Goal: Information Seeking & Learning: Find specific fact

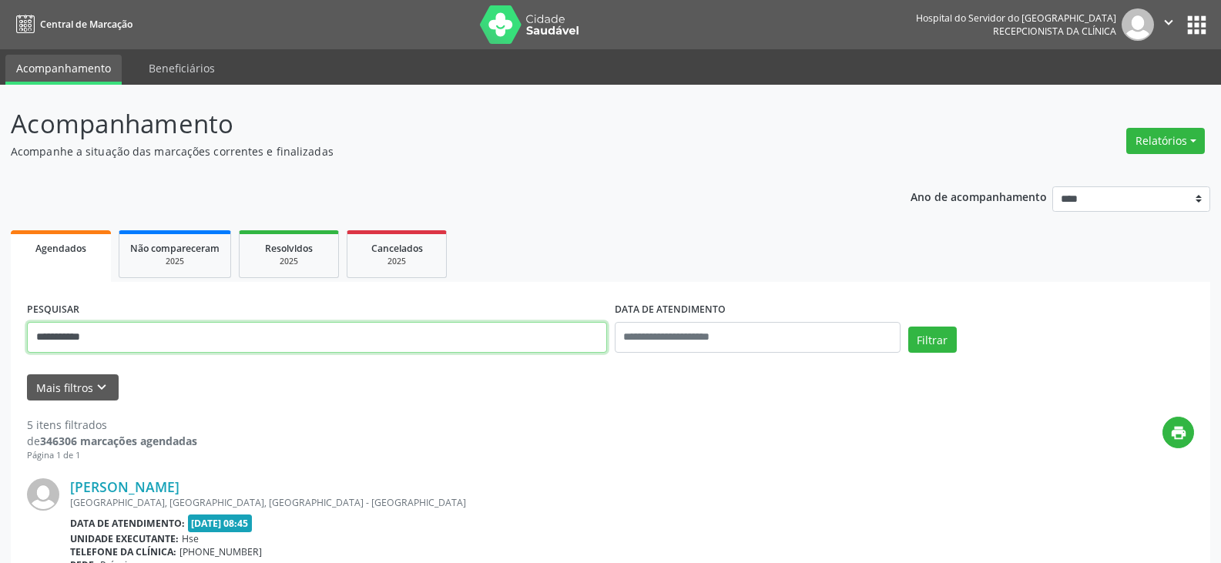
drag, startPoint x: 419, startPoint y: 337, endPoint x: 7, endPoint y: 371, distance: 413.6
click at [908, 327] on button "Filtrar" at bounding box center [932, 340] width 49 height 26
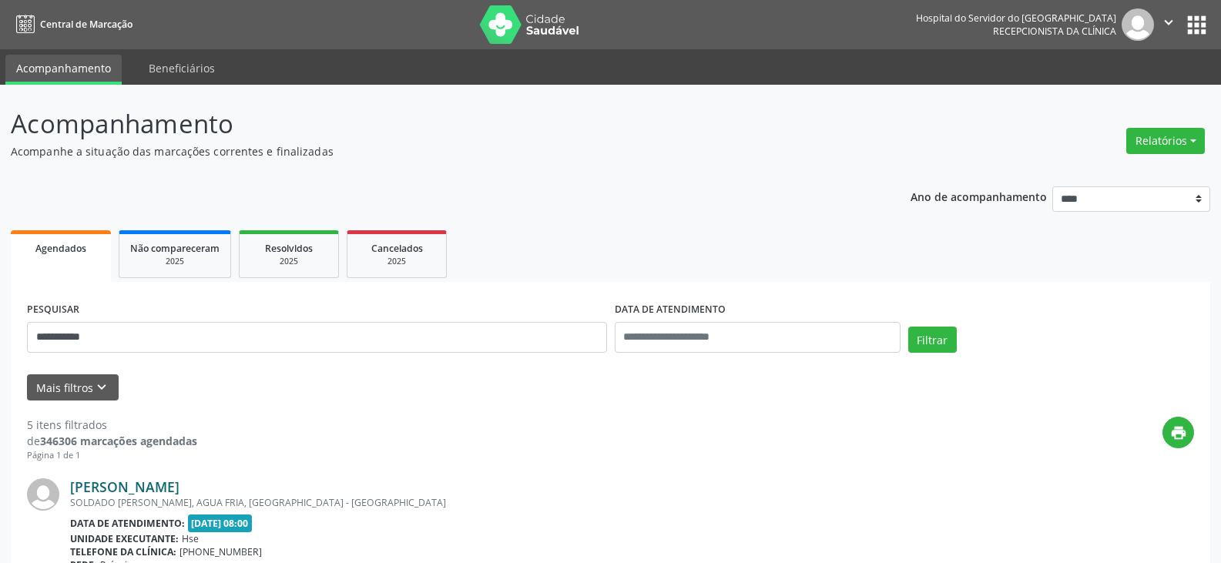
click at [110, 480] on link "[PERSON_NAME]" at bounding box center [124, 486] width 109 height 17
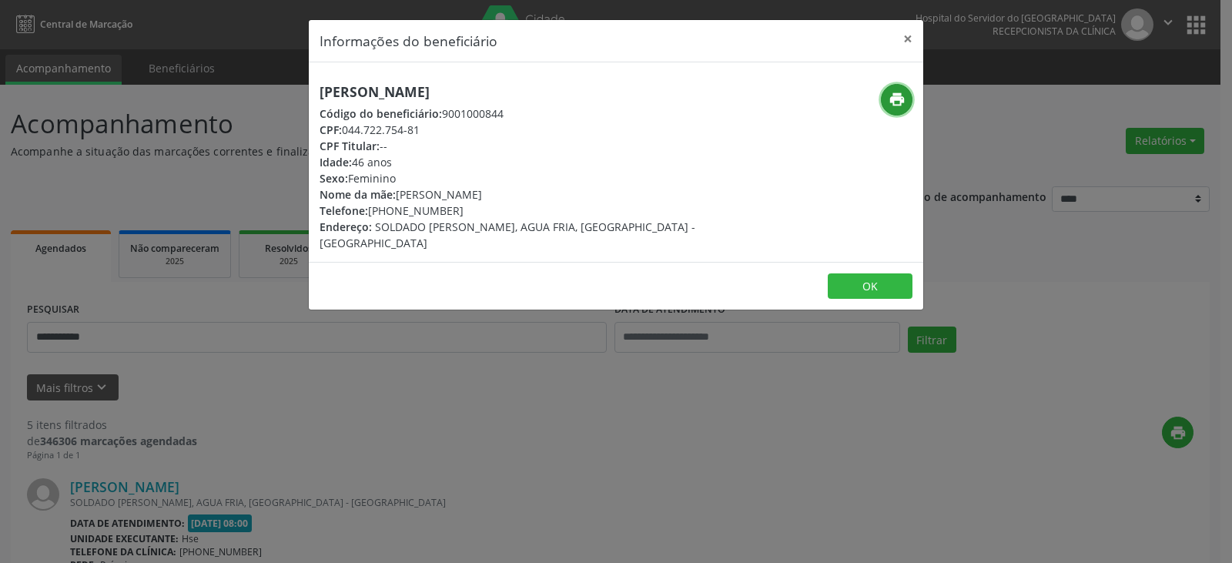
click at [902, 101] on icon "print" at bounding box center [897, 99] width 17 height 17
drag, startPoint x: 392, startPoint y: 209, endPoint x: 451, endPoint y: 209, distance: 58.5
click at [451, 209] on div "Telefone: [PHONE_NUMBER]" at bounding box center [514, 211] width 388 height 16
copy div "98817-5518"
click at [914, 39] on button "×" at bounding box center [908, 39] width 31 height 38
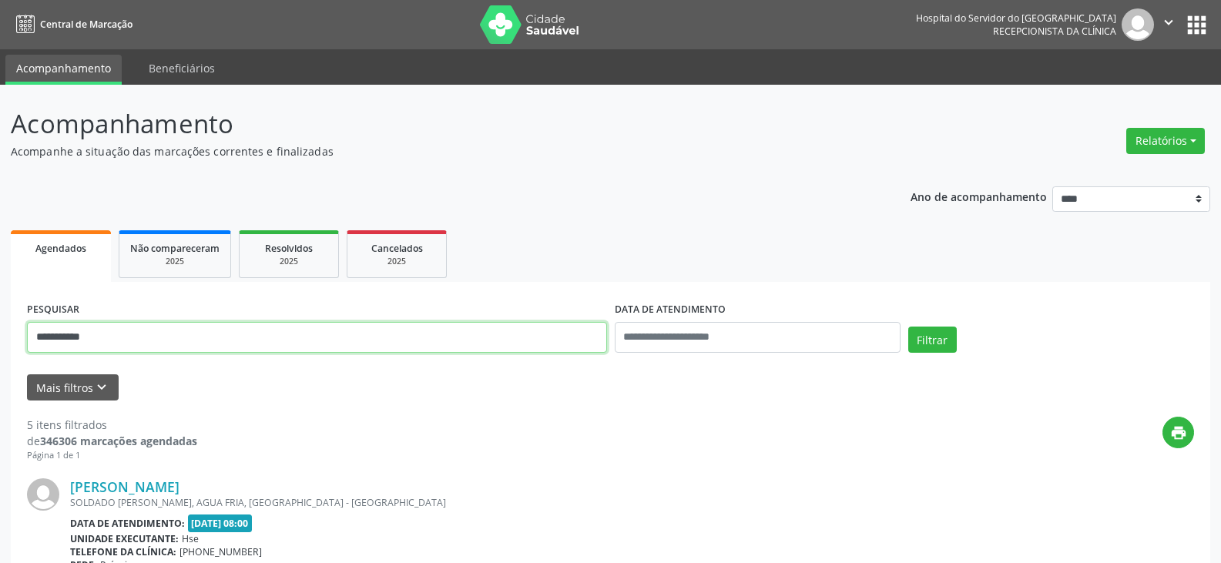
drag, startPoint x: 317, startPoint y: 321, endPoint x: 311, endPoint y: 330, distance: 11.1
click at [315, 329] on input "**********" at bounding box center [317, 337] width 580 height 31
drag, startPoint x: 187, startPoint y: 341, endPoint x: 0, endPoint y: 351, distance: 187.5
paste input "**********"
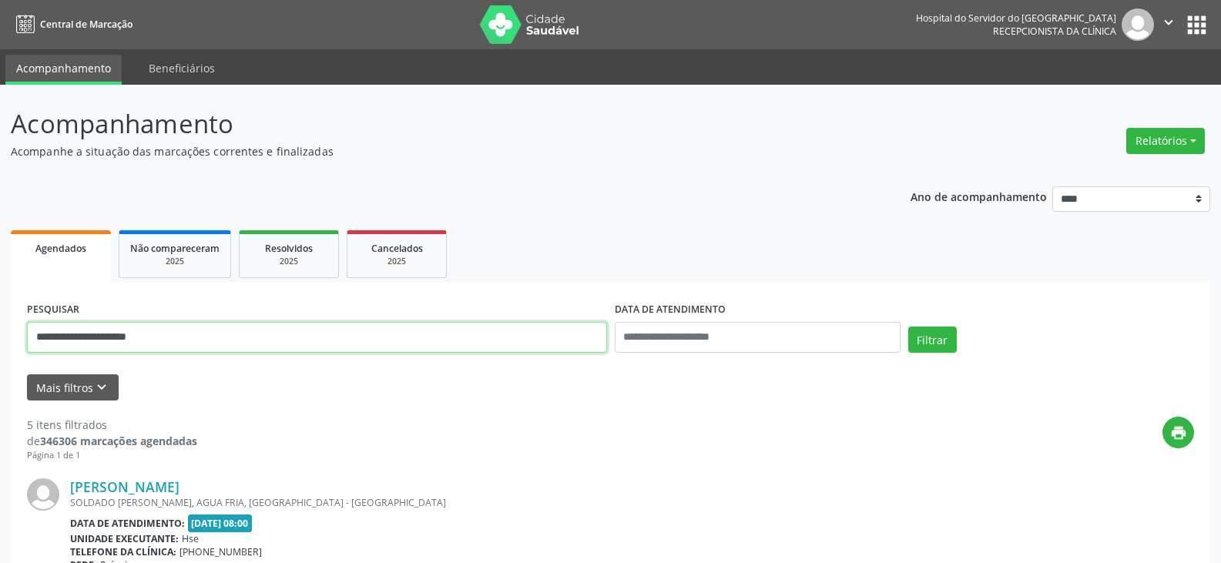
click at [908, 327] on button "Filtrar" at bounding box center [932, 340] width 49 height 26
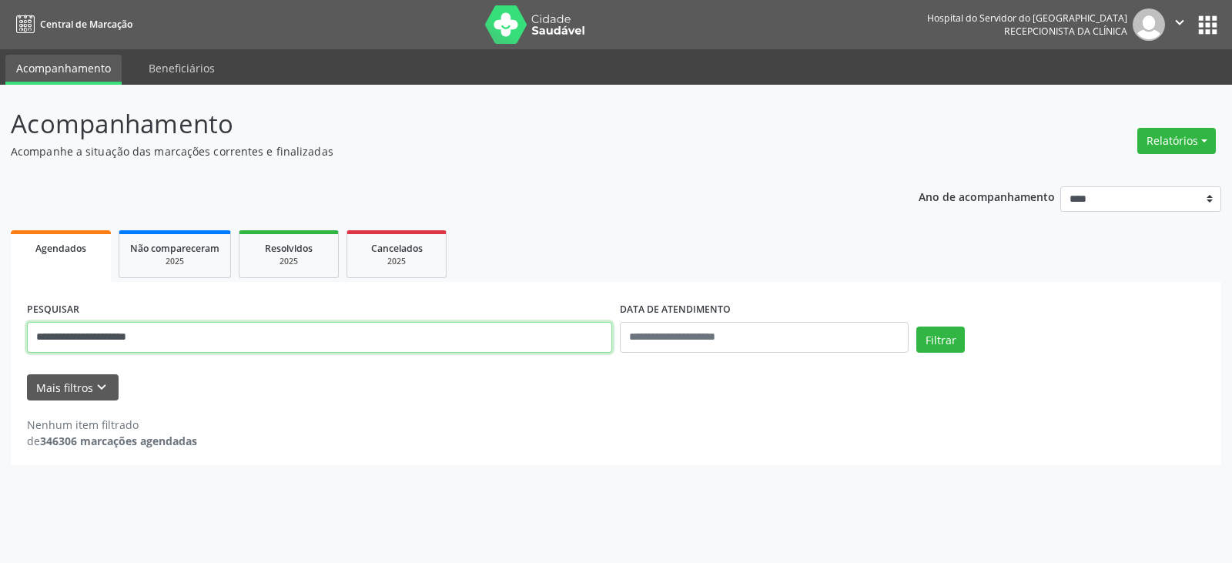
click at [554, 326] on input "**********" at bounding box center [319, 337] width 585 height 31
paste input "*******"
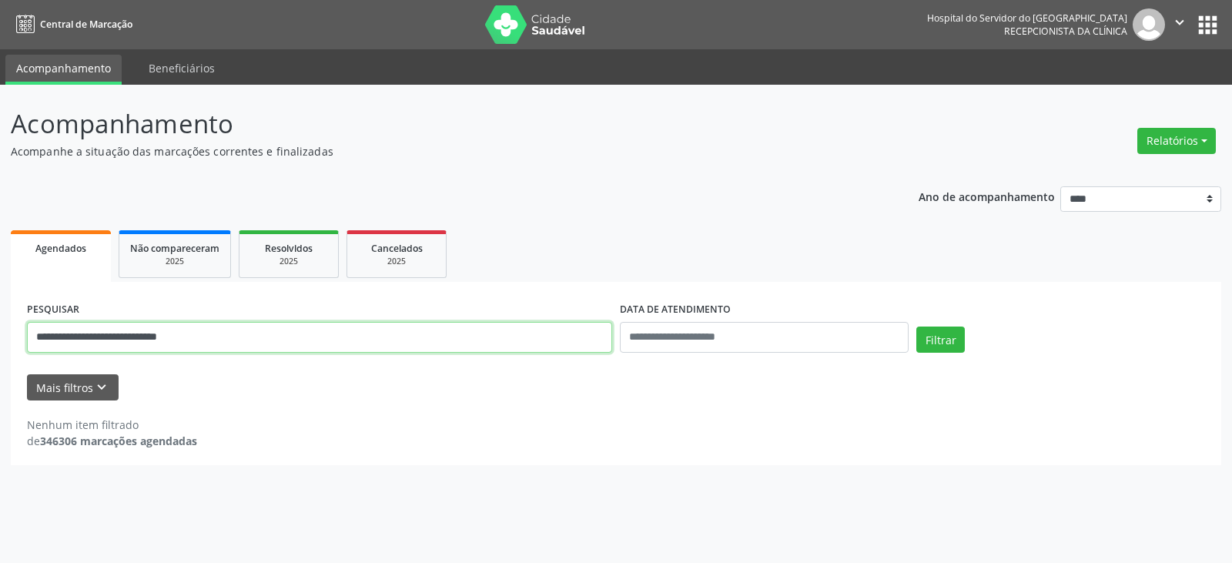
click at [917, 327] on button "Filtrar" at bounding box center [941, 340] width 49 height 26
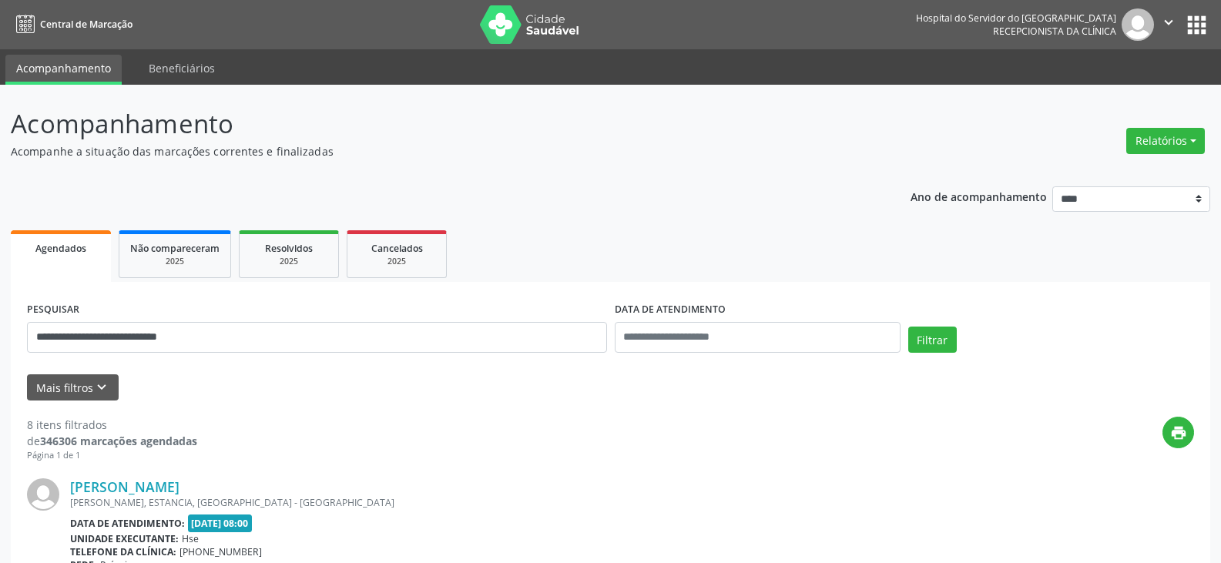
click at [196, 496] on div "[PERSON_NAME], ESTANCIA, [GEOGRAPHIC_DATA] - [GEOGRAPHIC_DATA]" at bounding box center [516, 502] width 893 height 13
click at [179, 484] on link "[PERSON_NAME]" at bounding box center [124, 486] width 109 height 17
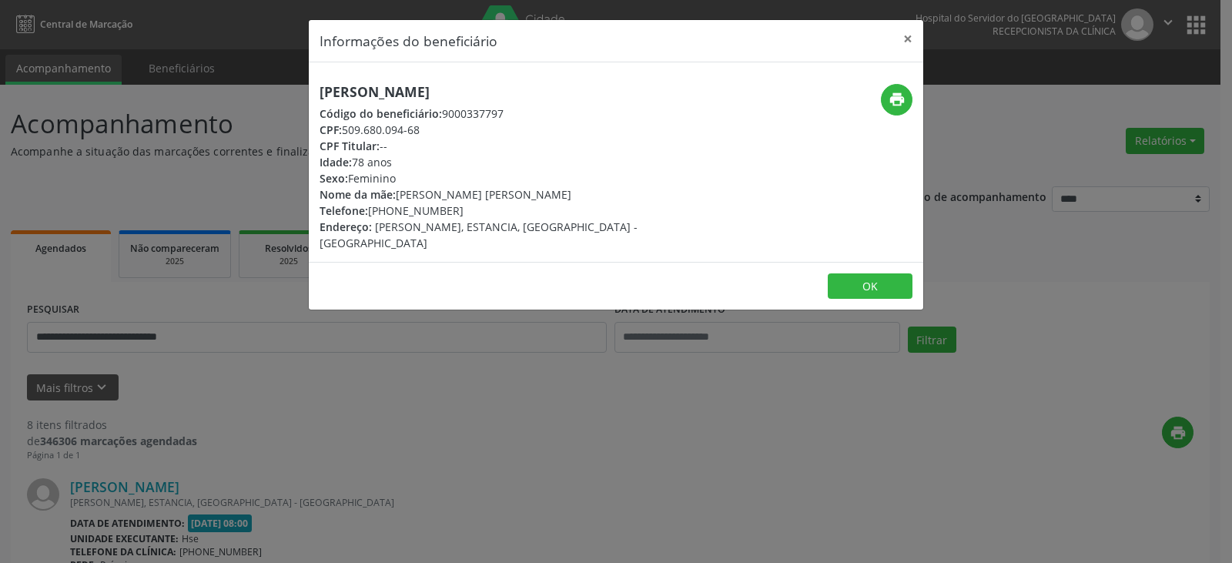
drag, startPoint x: 434, startPoint y: 129, endPoint x: 347, endPoint y: 126, distance: 87.1
click at [347, 126] on div "CPF: 509.680.094-68" at bounding box center [514, 130] width 388 height 16
copy div "509.680.094-68"
drag, startPoint x: 921, startPoint y: 36, endPoint x: 870, endPoint y: 57, distance: 55.6
click at [921, 37] on button "×" at bounding box center [908, 39] width 31 height 38
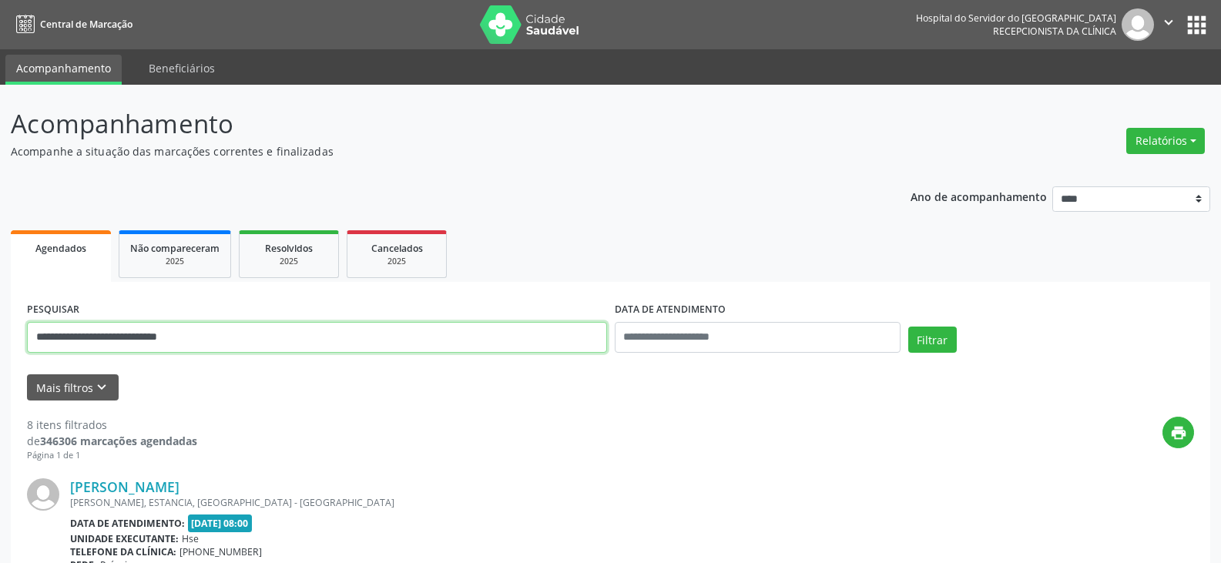
click at [340, 326] on input "**********" at bounding box center [317, 337] width 580 height 31
paste input "text"
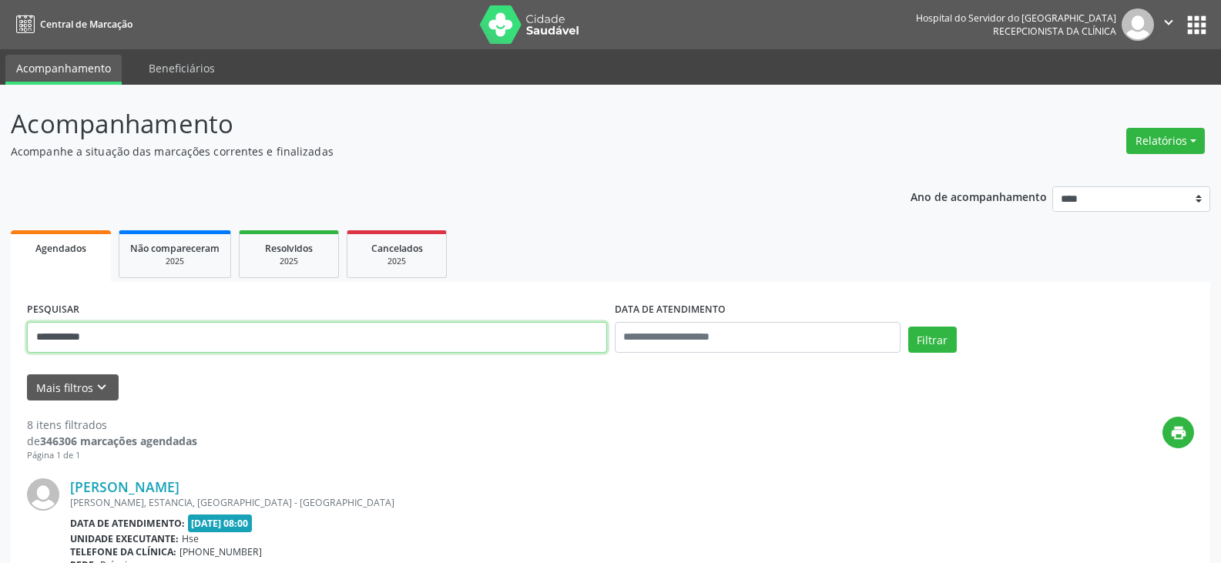
type input "**********"
click at [908, 327] on button "Filtrar" at bounding box center [932, 340] width 49 height 26
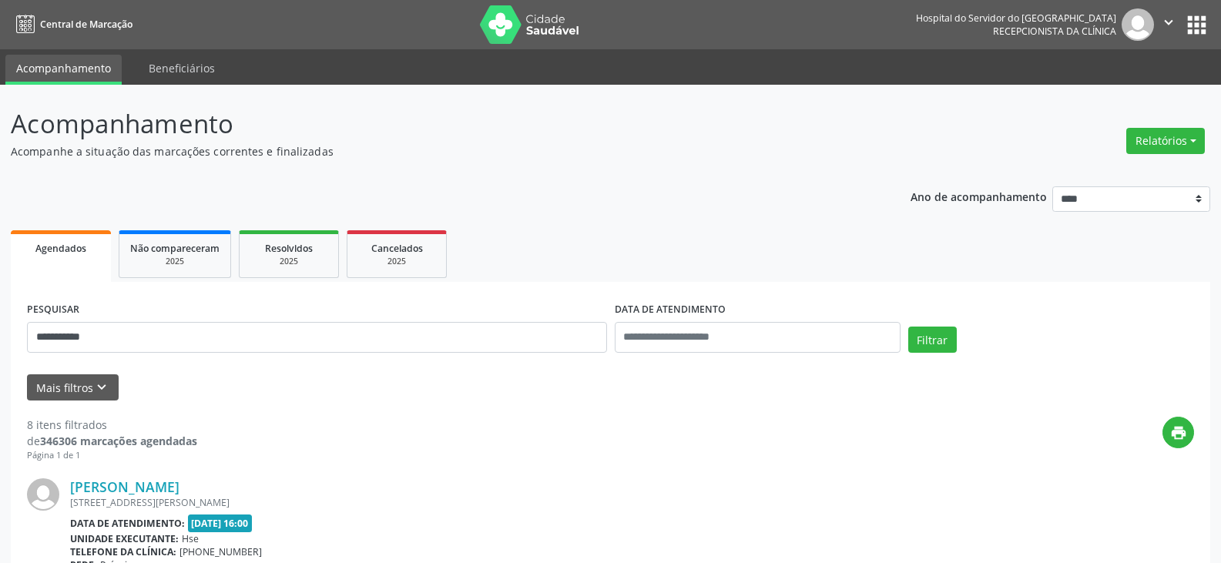
click at [175, 496] on div "[STREET_ADDRESS][PERSON_NAME]" at bounding box center [516, 502] width 893 height 13
click at [179, 491] on link "[PERSON_NAME]" at bounding box center [124, 486] width 109 height 17
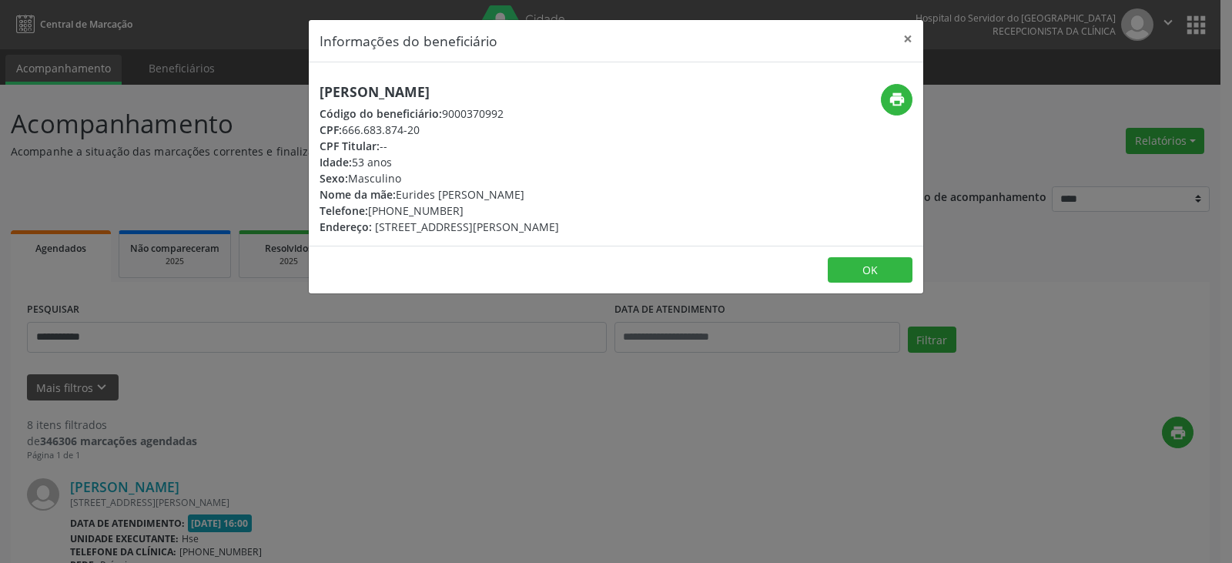
drag, startPoint x: 515, startPoint y: 96, endPoint x: 324, endPoint y: 99, distance: 191.1
click at [324, 99] on h5 "[PERSON_NAME]" at bounding box center [440, 92] width 240 height 16
click at [576, 79] on div "[PERSON_NAME] Código do beneficiário: 9000370992 CPF: 666.683.874-20 CPF Titula…" at bounding box center [616, 153] width 615 height 183
drag, startPoint x: 562, startPoint y: 86, endPoint x: 300, endPoint y: 86, distance: 261.9
click at [300, 86] on div "Informações do beneficiário × [PERSON_NAME] Código do beneficiário: 9000370992 …" at bounding box center [616, 281] width 1232 height 563
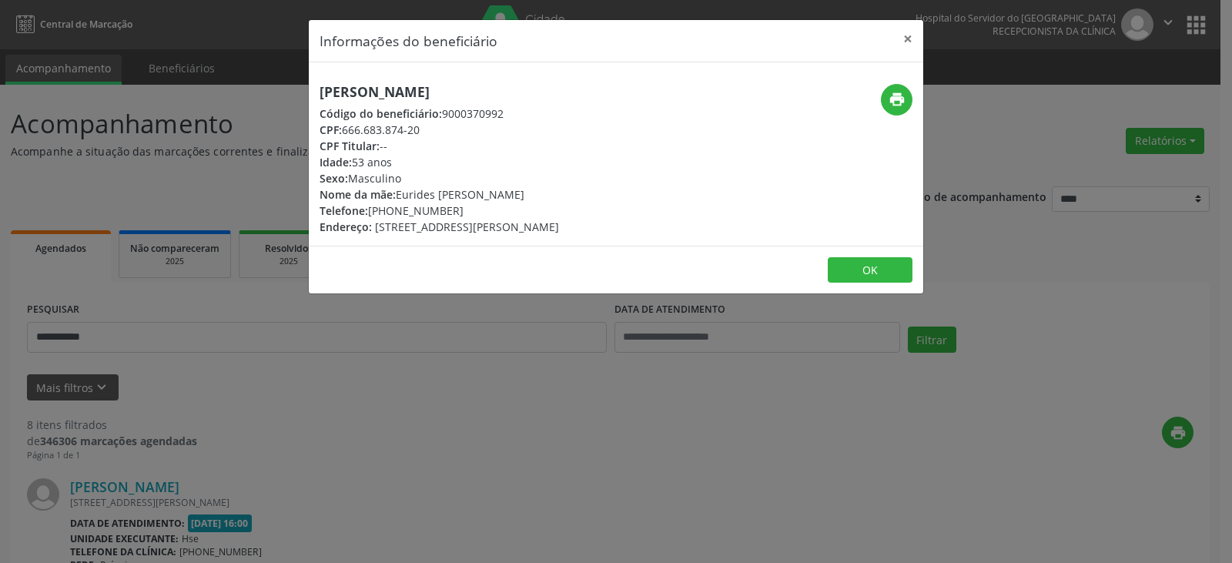
copy h5 "[PERSON_NAME]"
drag, startPoint x: 431, startPoint y: 125, endPoint x: 343, endPoint y: 136, distance: 89.2
click at [343, 136] on div "CPF: 666.683.874-20" at bounding box center [440, 130] width 240 height 16
drag, startPoint x: 464, startPoint y: 211, endPoint x: 391, endPoint y: 207, distance: 72.5
click at [391, 207] on div "Telefone: [PHONE_NUMBER]" at bounding box center [440, 211] width 240 height 16
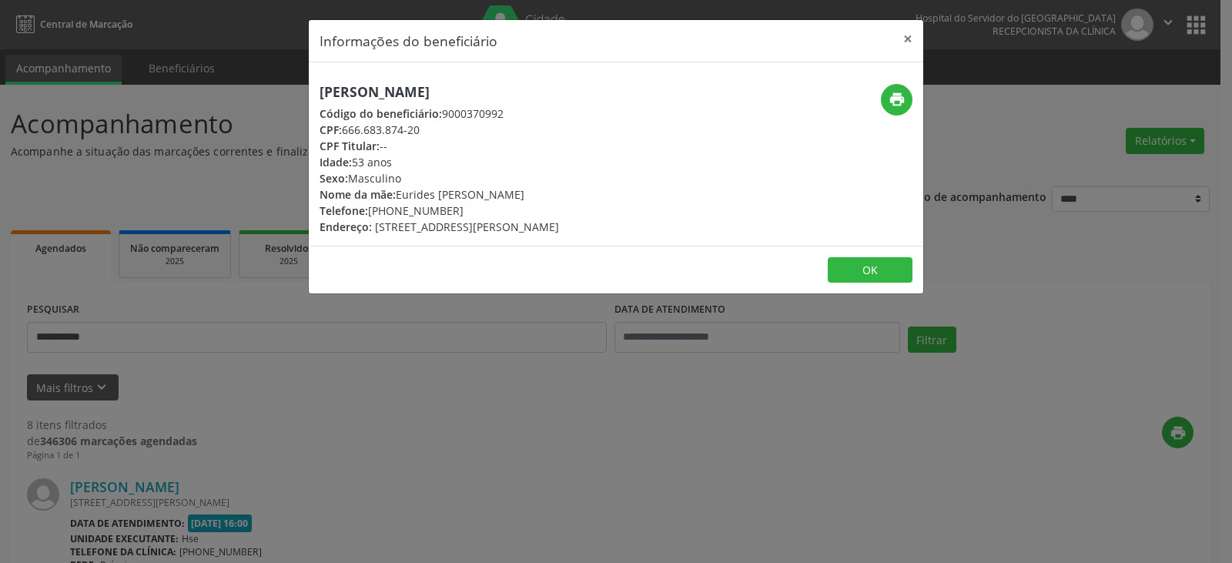
copy div "99641-3883"
click at [904, 101] on icon "print" at bounding box center [897, 99] width 17 height 17
